Goal: Task Accomplishment & Management: Manage account settings

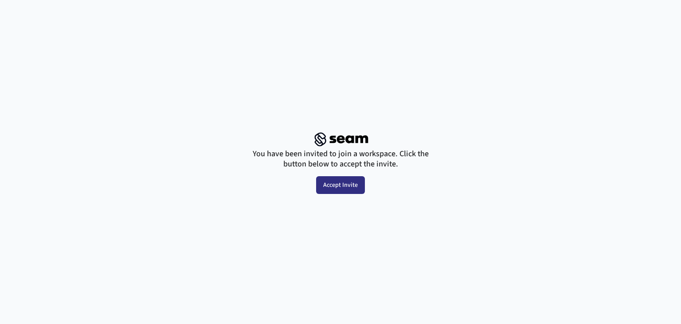
drag, startPoint x: 341, startPoint y: 181, endPoint x: 276, endPoint y: 215, distance: 72.6
click at [276, 215] on section "You have been invited to join a workspace. Click the button below to accept the…" at bounding box center [340, 162] width 681 height 324
click at [338, 188] on button "Accept Invite" at bounding box center [340, 185] width 49 height 18
click at [343, 189] on button "Accept Invite" at bounding box center [340, 185] width 49 height 18
click at [350, 183] on button "Accept Invite" at bounding box center [340, 185] width 49 height 18
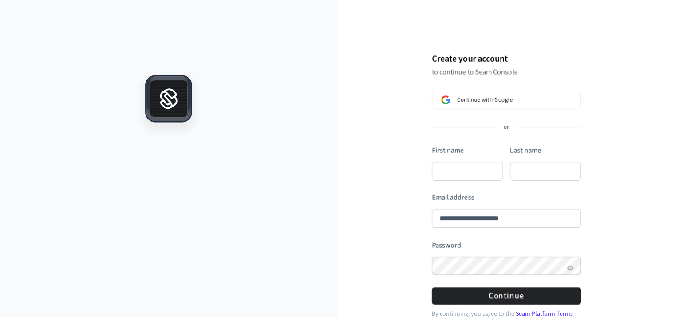
type input "**********"
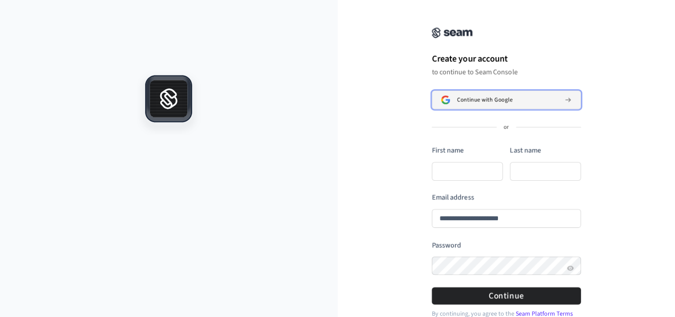
click at [475, 101] on span "Continue with Google" at bounding box center [484, 99] width 55 height 7
type input "**********"
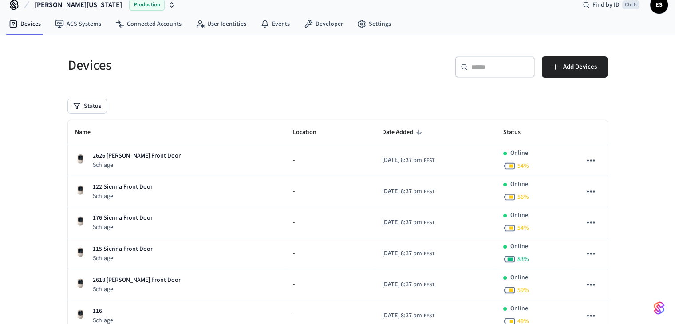
scroll to position [12, 0]
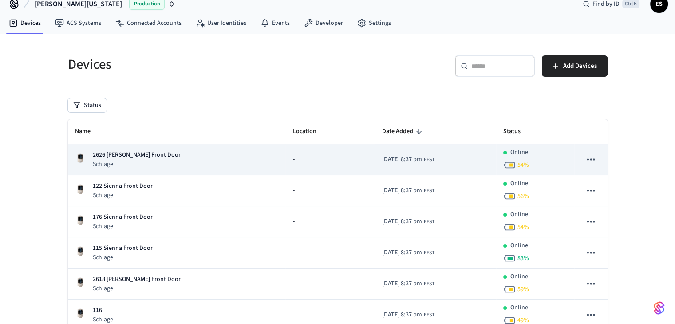
click at [591, 160] on icon "sticky table" at bounding box center [591, 159] width 12 height 12
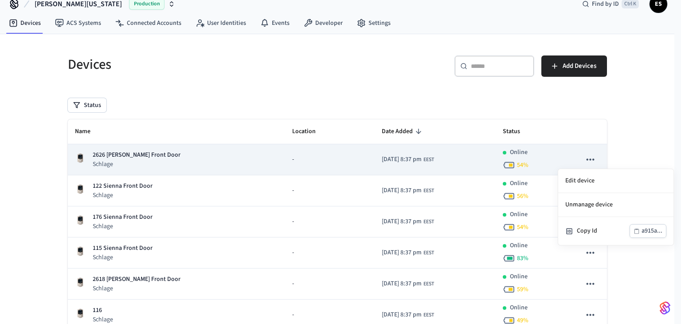
click at [591, 160] on div at bounding box center [340, 162] width 681 height 324
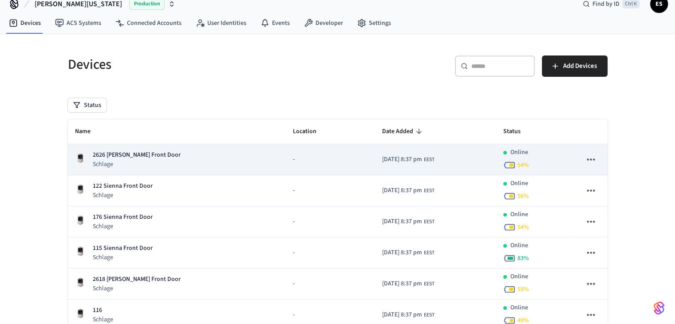
click at [206, 158] on div "2626 [PERSON_NAME] Front Door Schlage" at bounding box center [177, 159] width 204 height 18
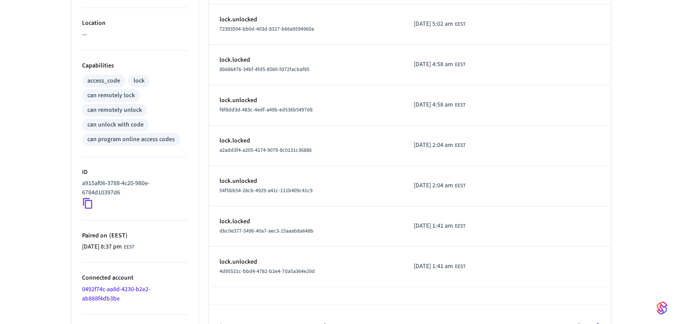
scroll to position [333, 0]
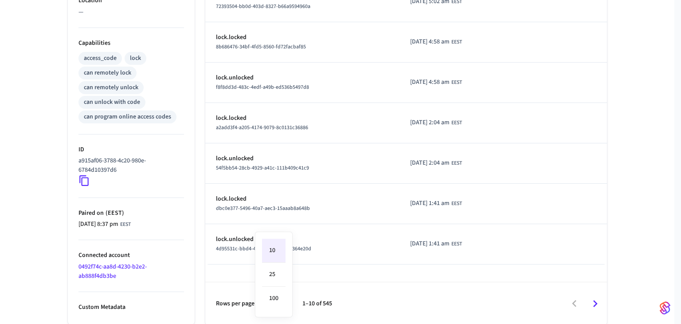
click at [275, 272] on li "25" at bounding box center [274, 275] width 24 height 24
type input "**"
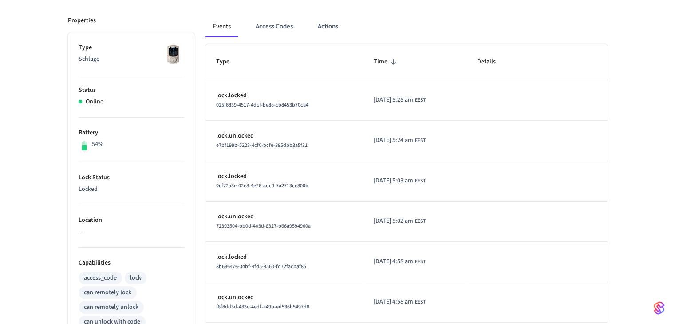
scroll to position [110, 0]
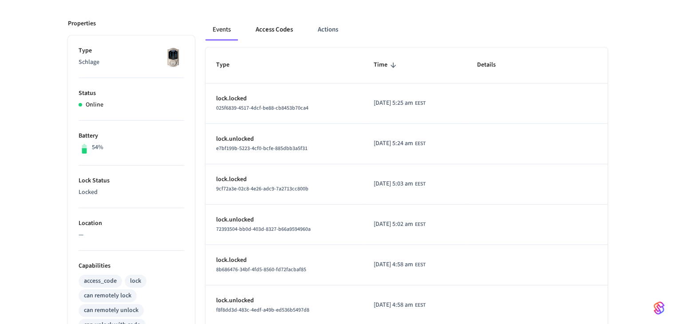
click at [275, 28] on button "Access Codes" at bounding box center [273, 29] width 51 height 21
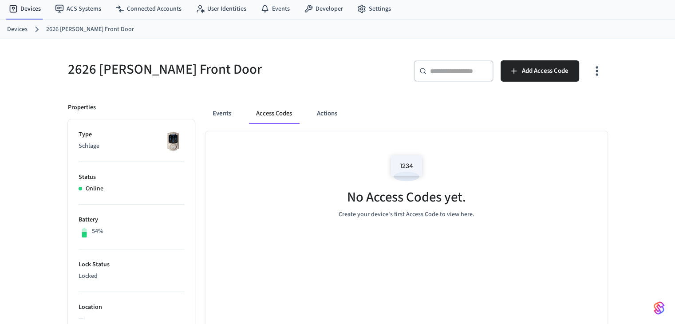
scroll to position [25, 0]
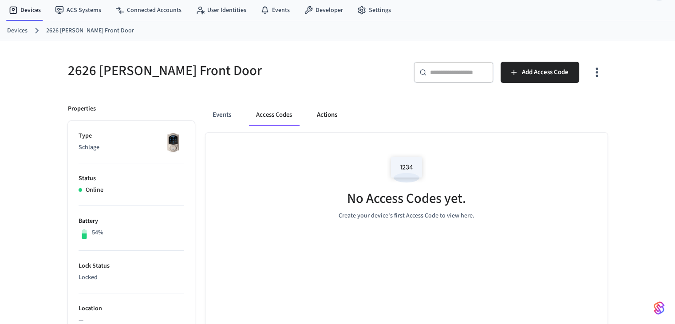
click at [323, 118] on button "Actions" at bounding box center [327, 114] width 35 height 21
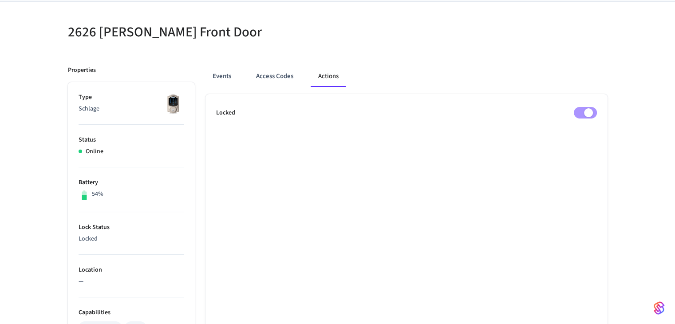
scroll to position [0, 0]
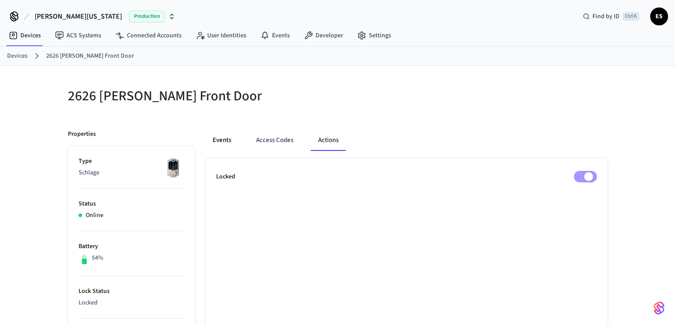
click at [215, 139] on button "Events" at bounding box center [221, 140] width 33 height 21
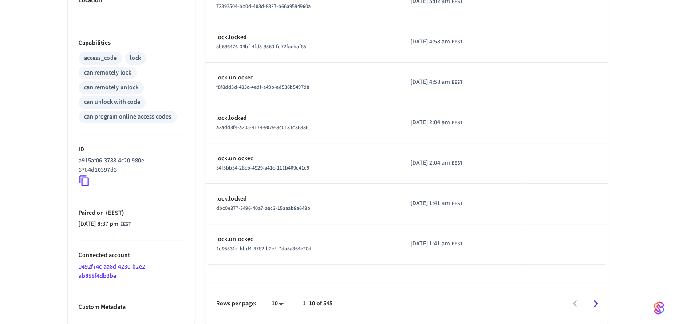
scroll to position [333, 0]
click at [596, 302] on icon "Go to next page" at bounding box center [596, 303] width 4 height 7
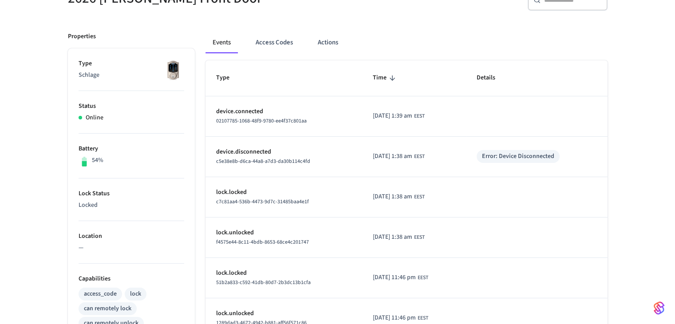
scroll to position [115, 0]
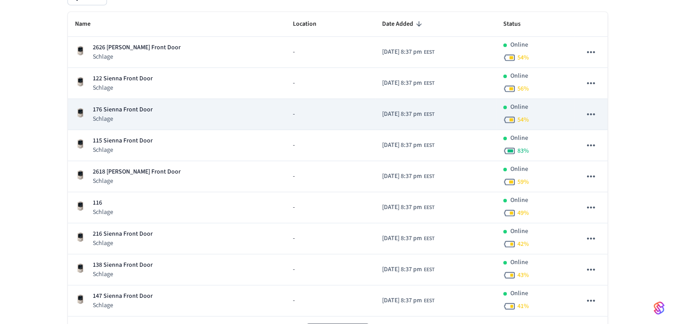
scroll to position [124, 0]
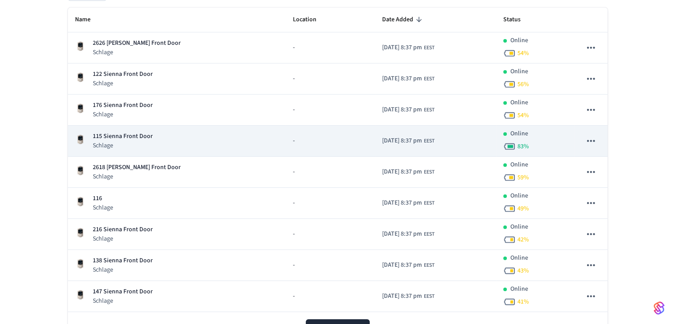
click at [233, 141] on div "115 Sienna Front Door Schlage" at bounding box center [177, 141] width 204 height 18
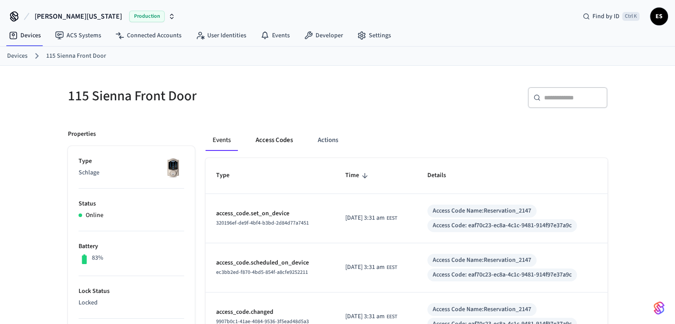
click at [269, 140] on button "Access Codes" at bounding box center [273, 140] width 51 height 21
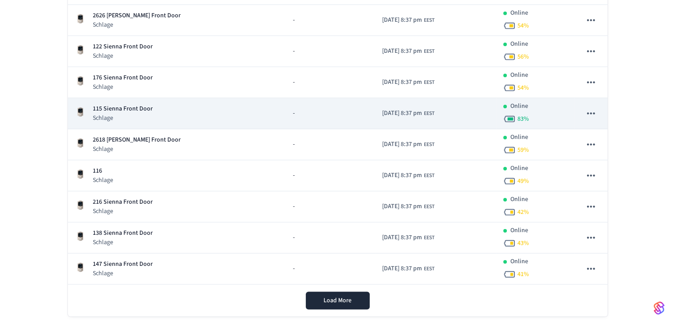
scroll to position [152, 0]
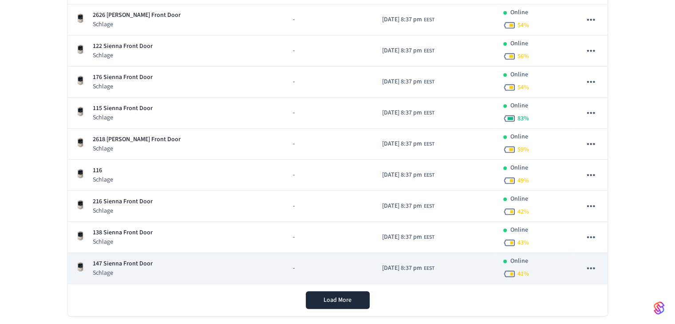
click at [119, 267] on p "147 Sienna Front Door" at bounding box center [123, 263] width 60 height 9
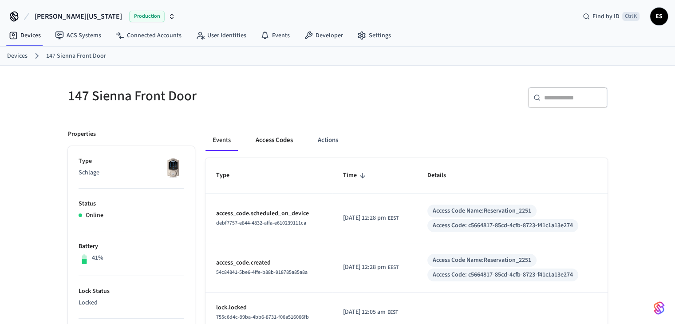
click at [279, 140] on button "Access Codes" at bounding box center [273, 140] width 51 height 21
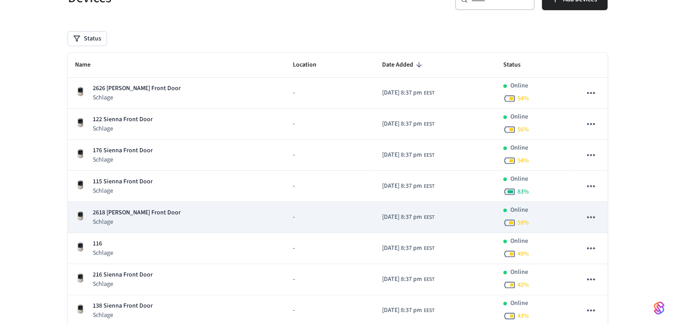
scroll to position [79, 0]
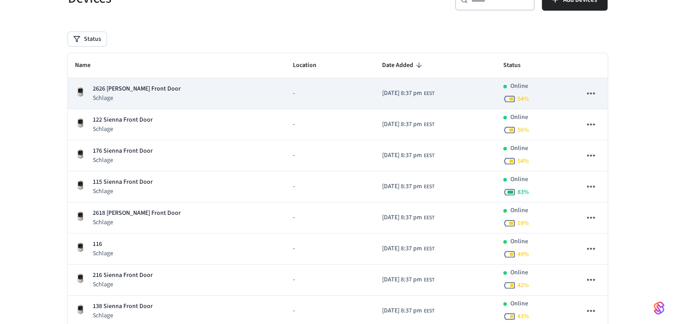
click at [119, 96] on p "Schlage" at bounding box center [137, 98] width 88 height 9
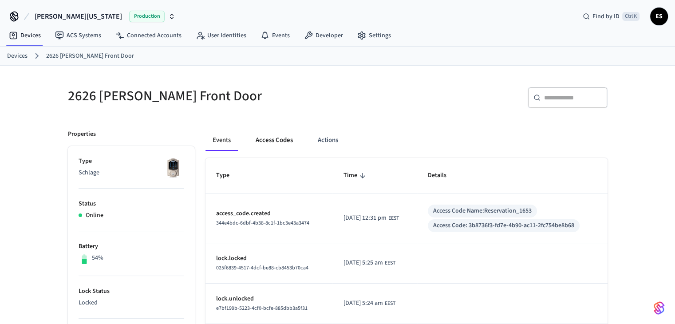
click at [287, 138] on button "Access Codes" at bounding box center [273, 140] width 51 height 21
